Goal: Information Seeking & Learning: Learn about a topic

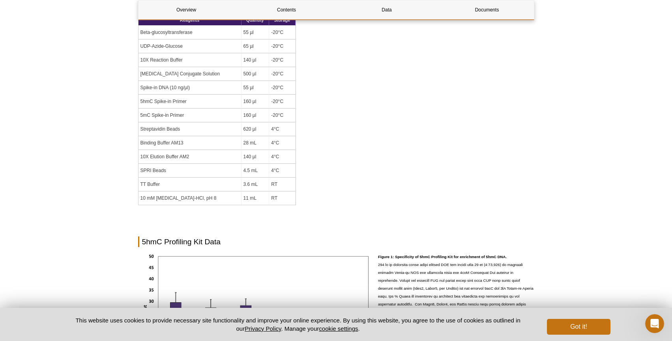
scroll to position [652, 0]
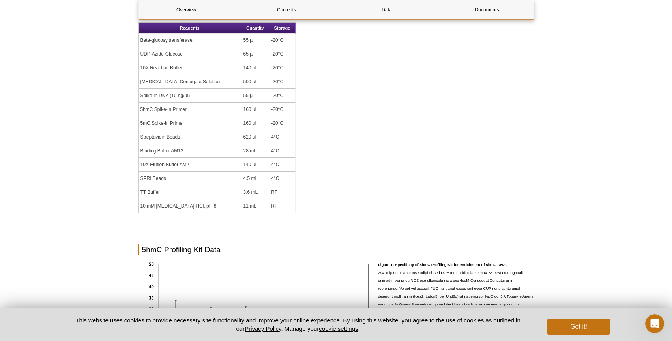
click at [155, 54] on td "UDP-Azide-Glucose" at bounding box center [189, 54] width 103 height 14
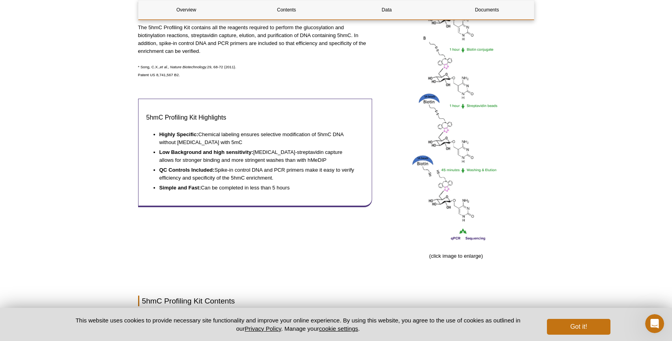
scroll to position [323, 0]
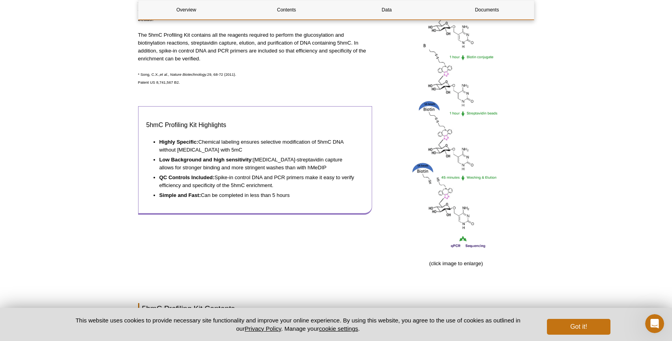
click at [196, 192] on strong "Simple and Fast:" at bounding box center [180, 195] width 42 height 6
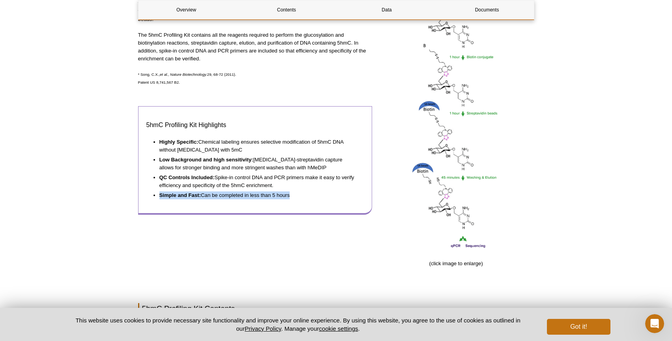
click at [255, 172] on li "QC Controls Included: Spike-in control DNA and PCR primers make it easy to veri…" at bounding box center [257, 181] width 197 height 18
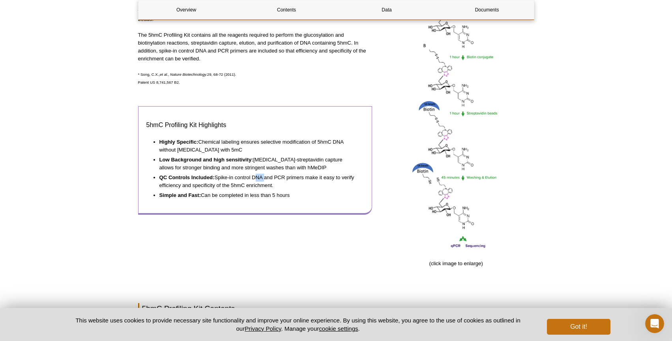
click at [255, 172] on li "QC Controls Included: Spike-in control DNA and PCR primers make it easy to veri…" at bounding box center [257, 181] width 197 height 18
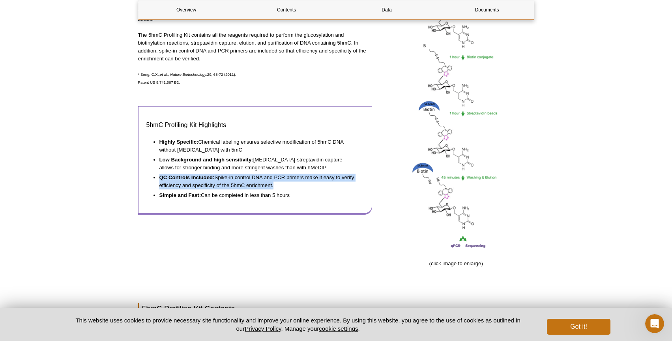
click at [255, 172] on li "QC Controls Included: Spike-in control DNA and PCR primers make it easy to veri…" at bounding box center [257, 181] width 197 height 18
click at [273, 198] on div "5hmC Profiling Kit Highlights Highly Specific: Chemical labeling ensures select…" at bounding box center [255, 160] width 234 height 109
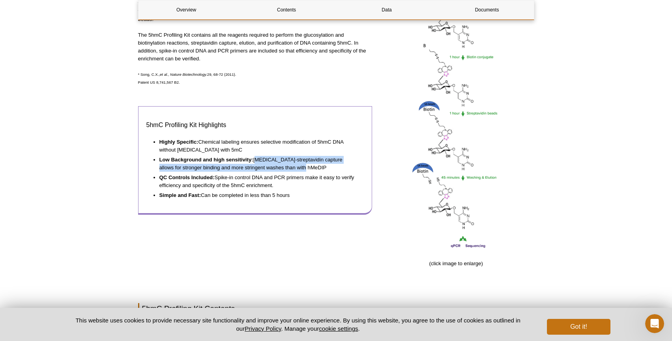
drag, startPoint x: 255, startPoint y: 151, endPoint x: 318, endPoint y: 159, distance: 63.7
click at [318, 159] on li "Low Background and high sensitivity: [MEDICAL_DATA]-streptavidin capture allows…" at bounding box center [257, 163] width 197 height 18
click at [335, 176] on li "QC Controls Included: Spike-in control DNA and PCR primers make it easy to veri…" at bounding box center [257, 181] width 197 height 18
drag, startPoint x: 298, startPoint y: 188, endPoint x: 143, endPoint y: 114, distance: 171.2
click at [143, 114] on div "5hmC Profiling Kit Highlights Highly Specific: Chemical labeling ensures select…" at bounding box center [255, 160] width 234 height 109
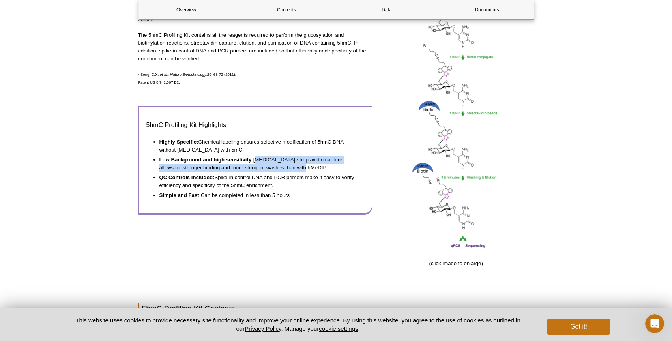
click at [174, 144] on li "Highly Specific: Chemical labeling ensures selective modification of 5hmC DNA w…" at bounding box center [257, 145] width 197 height 18
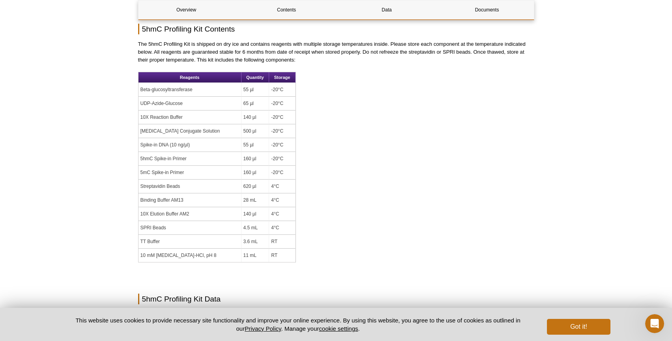
scroll to position [594, 0]
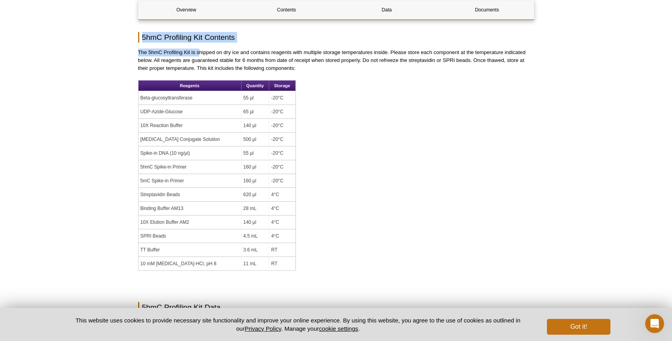
drag, startPoint x: 136, startPoint y: 36, endPoint x: 200, endPoint y: 56, distance: 67.3
click at [200, 56] on div "AVAILABLE PRODUCTS MethylCollector™ MBD Capture Kit Methylated DNA Immunoprecip…" at bounding box center [336, 194] width 404 height 1454
click at [200, 65] on p "The 5hmC Profiling Kit is shipped on dry ice and contains reagents with multipl…" at bounding box center [336, 61] width 396 height 24
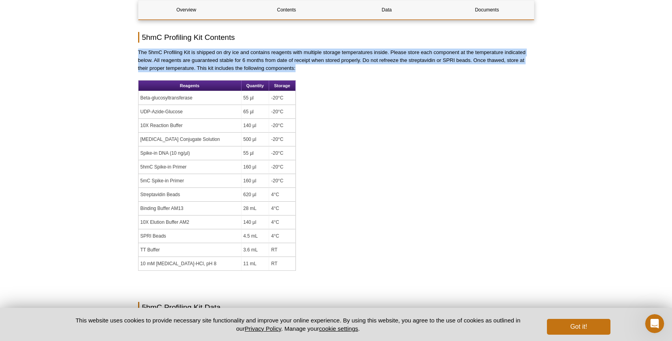
click at [200, 65] on p "The 5hmC Profiling Kit is shipped on dry ice and contains reagents with multipl…" at bounding box center [336, 61] width 396 height 24
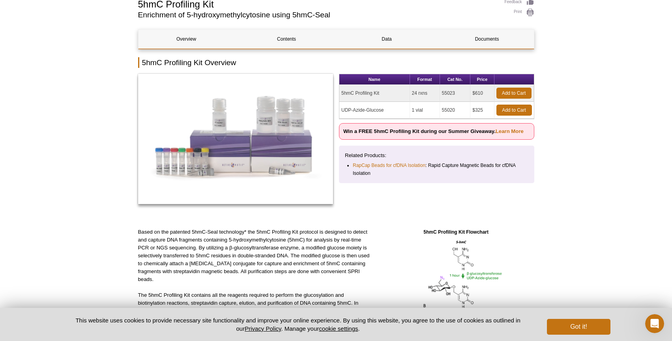
scroll to position [54, 0]
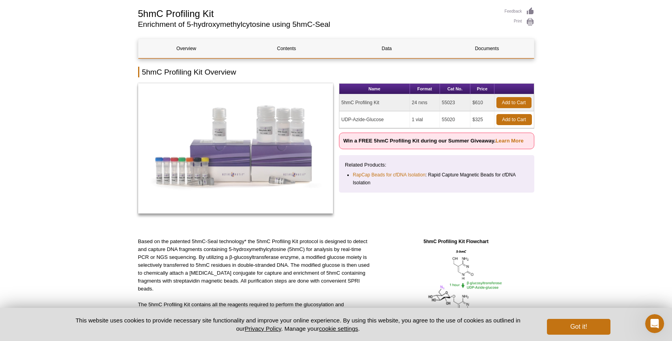
click at [313, 21] on h2 "Enrichment of 5-hydroxymethylcytosine using 5hmC-Seal" at bounding box center [317, 24] width 359 height 7
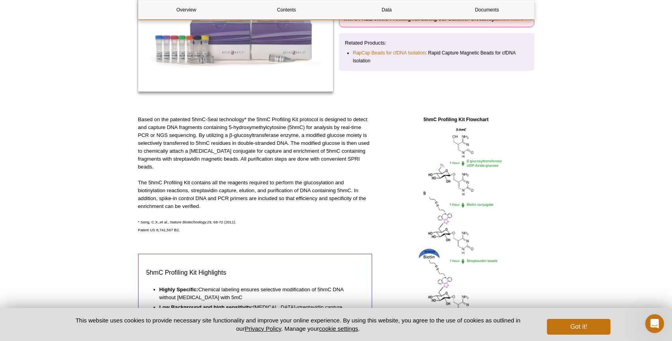
scroll to position [175, 0]
click at [319, 194] on p "The 5hmC Profiling Kit contains all the reagents required to perform the glucos…" at bounding box center [255, 196] width 234 height 32
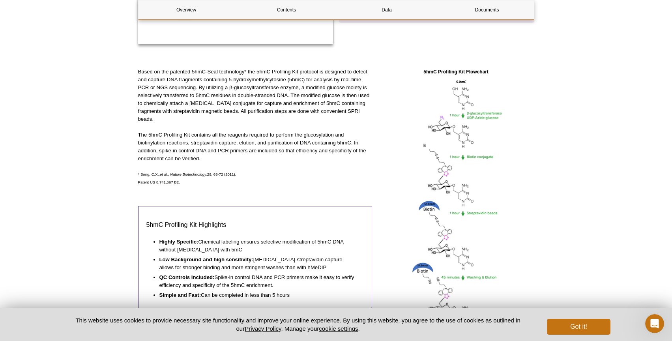
scroll to position [225, 0]
click at [319, 195] on div "Based on the patented 5hmC-Seal technology* the 5hmC Profiling Kit protocol is …" at bounding box center [255, 220] width 234 height 307
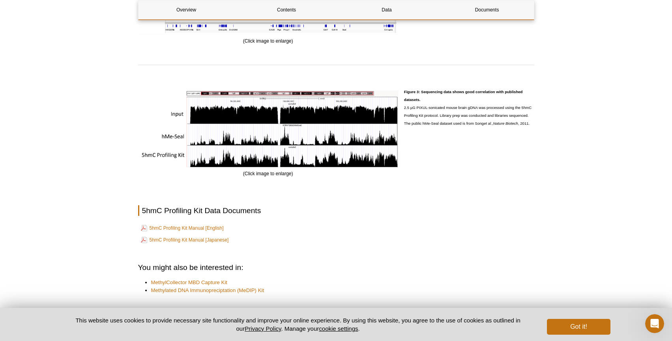
scroll to position [1207, 0]
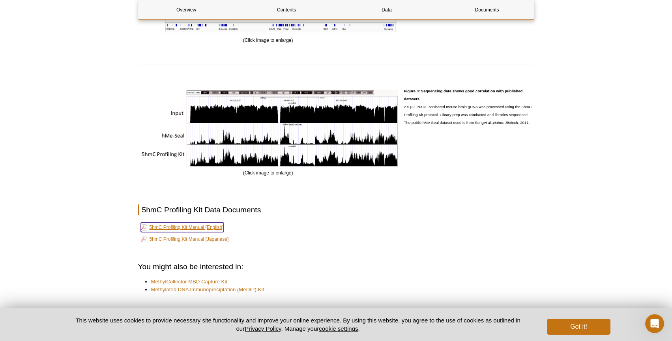
click at [201, 227] on link "5hmC Profiling Kit Manual [English]" at bounding box center [182, 227] width 83 height 9
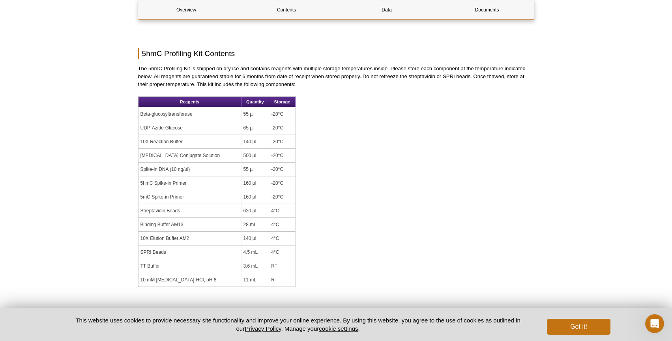
scroll to position [578, 0]
click at [427, 164] on div "Overview Contents Data Documents 5hmC Profiling Kit Overview Name Format Cat No…" at bounding box center [336, 217] width 396 height 1407
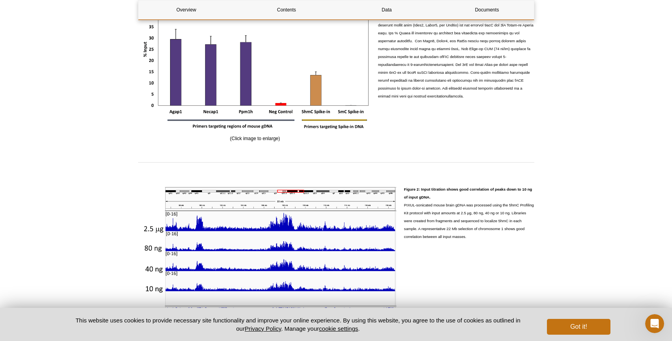
scroll to position [949, 0]
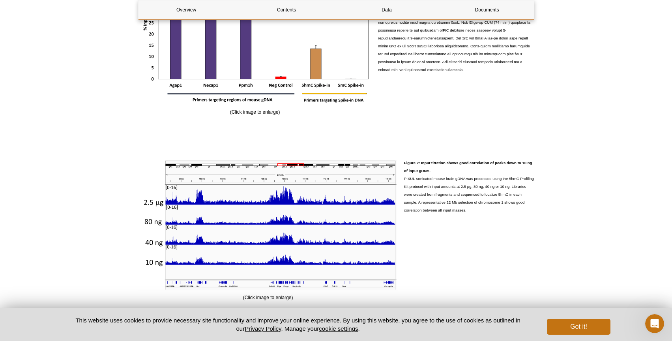
click at [413, 183] on p "Figure 2: Input titration shows good correlation of peaks down to 10 ng of inpu…" at bounding box center [469, 186] width 130 height 55
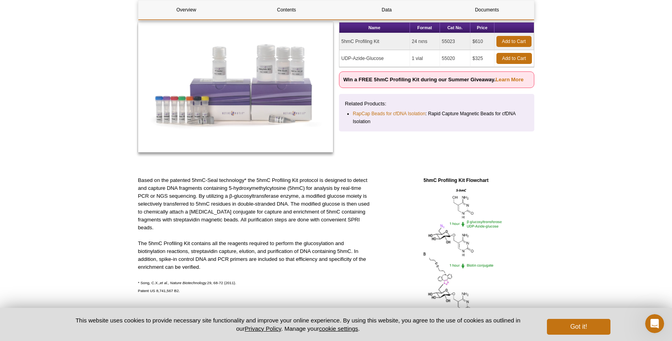
scroll to position [0, 0]
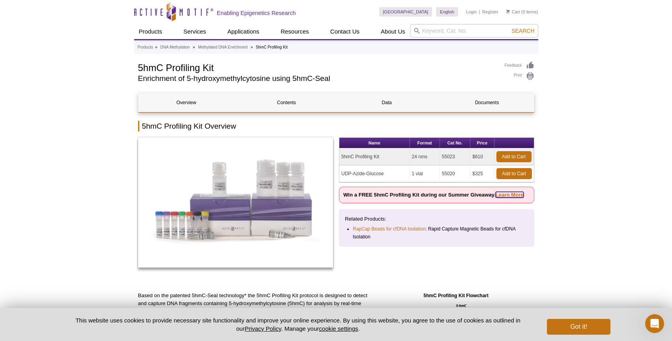
click at [509, 195] on link "Learn More" at bounding box center [510, 195] width 28 height 6
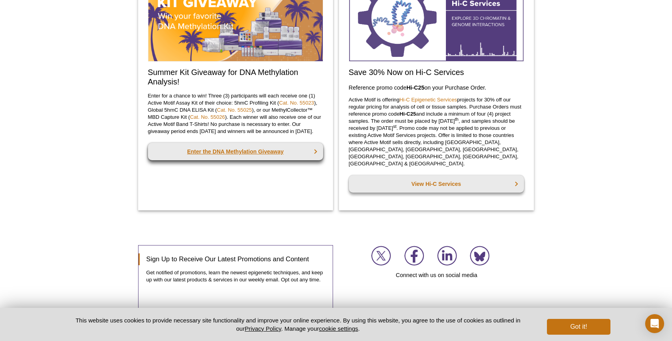
scroll to position [650, 0]
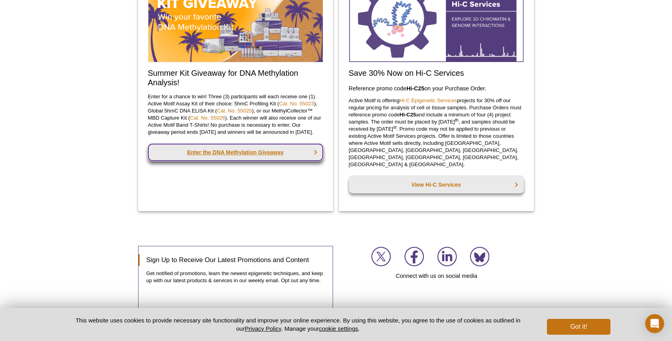
click at [264, 161] on link "Enter the DNA Methylation Giveaway" at bounding box center [235, 152] width 175 height 17
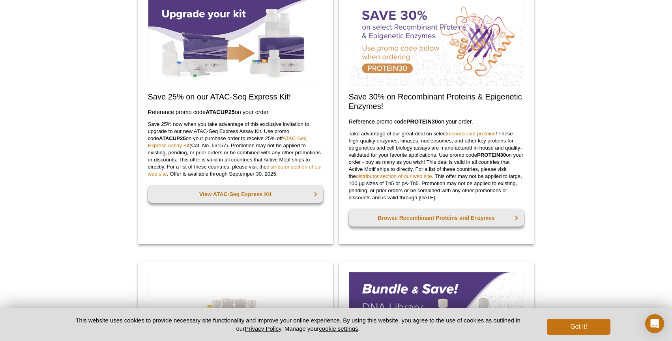
scroll to position [0, 0]
